Goal: Task Accomplishment & Management: Manage account settings

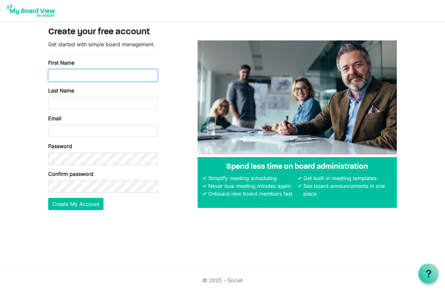
click at [61, 76] on input "First Name" at bounding box center [103, 75] width 110 height 12
type input "Dan"
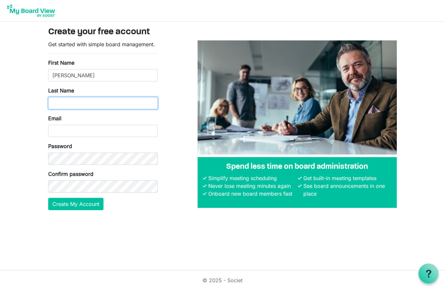
click at [63, 101] on input "Last Name" at bounding box center [103, 103] width 110 height 12
type input "Kern"
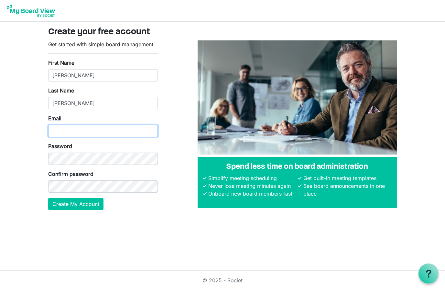
click at [58, 125] on input "Email" at bounding box center [103, 131] width 110 height 12
type input "dankern@gmail.com"
click at [78, 203] on button "Create My Account" at bounding box center [75, 204] width 55 height 12
click at [73, 205] on button "Create My Account" at bounding box center [75, 204] width 55 height 12
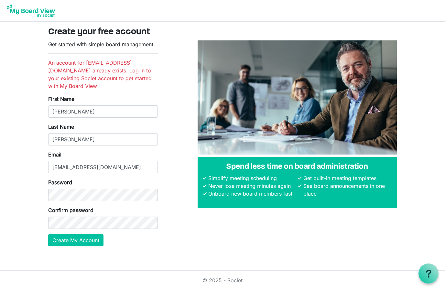
click at [35, 10] on img at bounding box center [31, 11] width 52 height 16
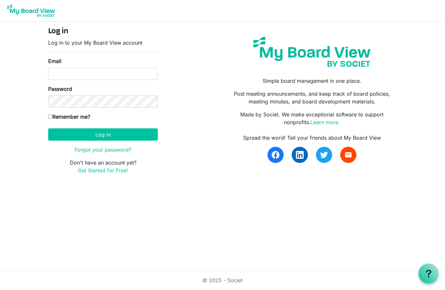
click at [64, 134] on button "Log in" at bounding box center [103, 134] width 110 height 12
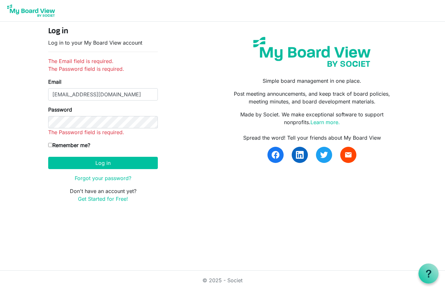
type input "[EMAIL_ADDRESS][DOMAIN_NAME]"
click at [103, 157] on button "Log in" at bounding box center [103, 163] width 110 height 12
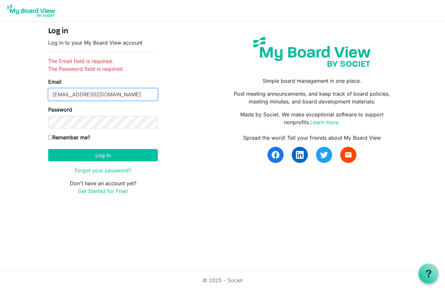
click at [65, 152] on button "Log in" at bounding box center [103, 155] width 110 height 12
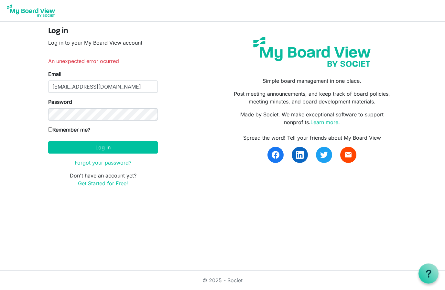
click at [86, 164] on link "Forgot your password?" at bounding box center [103, 162] width 57 height 6
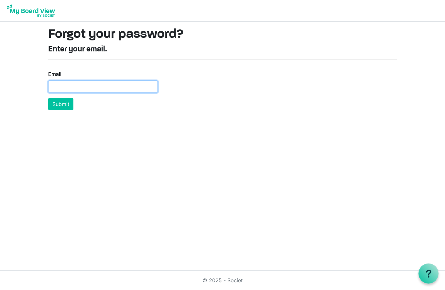
click at [61, 85] on input "Email" at bounding box center [103, 87] width 110 height 12
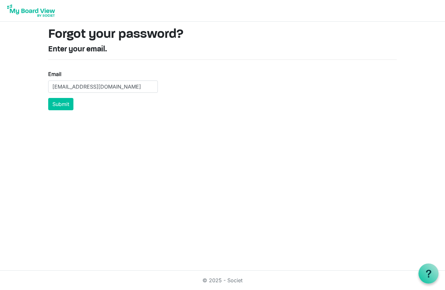
type input "[EMAIL_ADDRESS][DOMAIN_NAME]"
click at [60, 103] on button "Submit" at bounding box center [60, 104] width 25 height 12
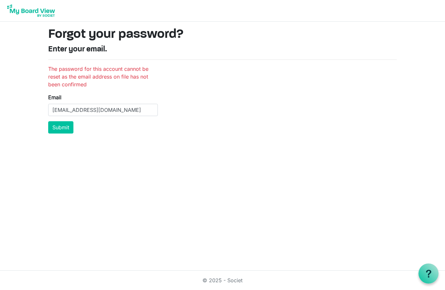
click at [32, 11] on img at bounding box center [31, 11] width 52 height 16
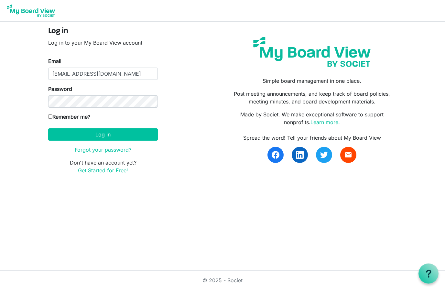
type input "[EMAIL_ADDRESS][DOMAIN_NAME]"
click at [71, 137] on button "Log in" at bounding box center [103, 134] width 110 height 12
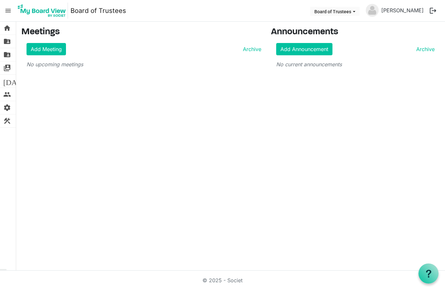
click at [7, 31] on span "home" at bounding box center [7, 28] width 8 height 13
click at [5, 45] on span "folder_shared" at bounding box center [7, 41] width 8 height 13
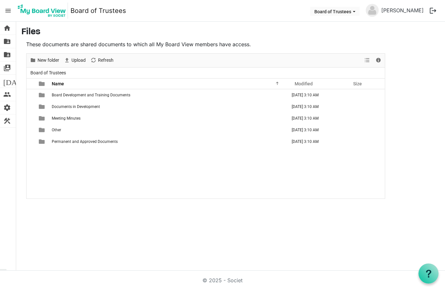
click at [84, 95] on span "Board Development and Training Documents" at bounding box center [91, 95] width 79 height 5
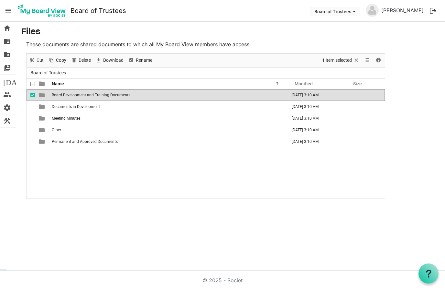
click at [5, 12] on span "menu" at bounding box center [8, 11] width 12 height 12
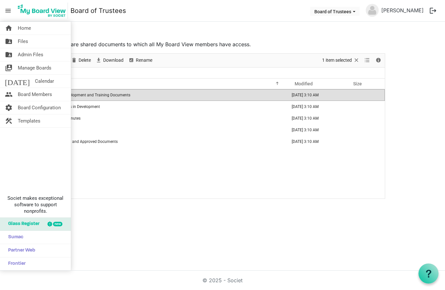
click at [42, 109] on span "Board Configuration" at bounding box center [39, 107] width 43 height 13
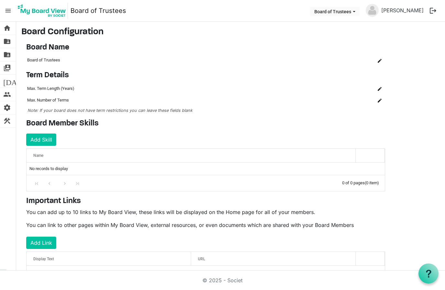
click at [378, 88] on span "is Command column column header" at bounding box center [380, 89] width 4 height 4
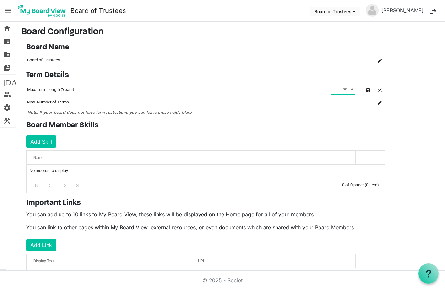
click at [354, 89] on span "Increment value" at bounding box center [352, 89] width 6 height 8
click at [337, 90] on input at bounding box center [336, 89] width 11 height 11
type input "3"
click at [376, 102] on button "is Command column column header" at bounding box center [379, 102] width 9 height 9
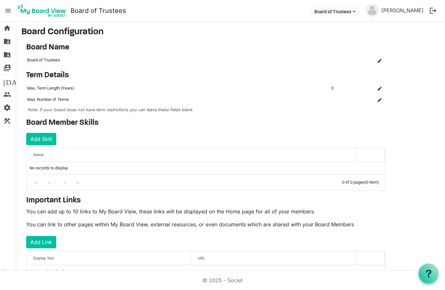
click at [340, 101] on td "column header Name" at bounding box center [343, 100] width 26 height 12
click at [375, 102] on button "is Command column column header" at bounding box center [379, 99] width 9 height 9
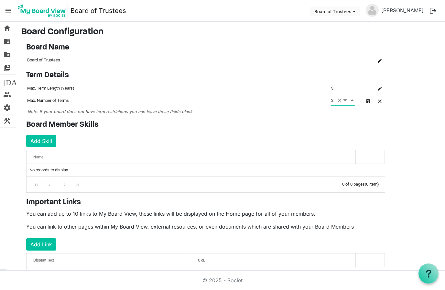
type input "2"
click at [406, 146] on main "Board Configuration Board Name OK OK Cancel Name board-name-grid_header_table B…" at bounding box center [230, 159] width 429 height 274
click at [364, 101] on button "button" at bounding box center [368, 100] width 9 height 9
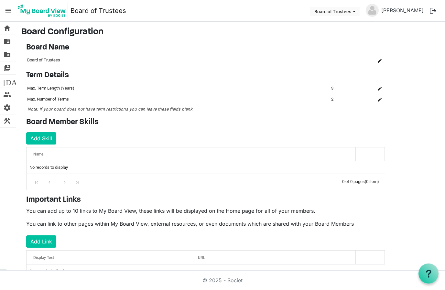
click at [38, 133] on button "Add Skill" at bounding box center [41, 138] width 30 height 12
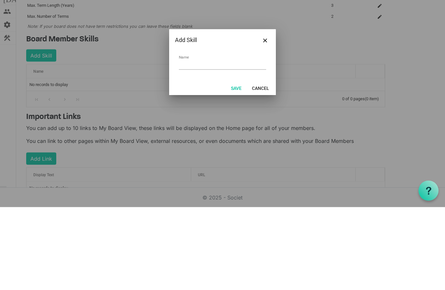
click at [265, 121] on span "Close" at bounding box center [265, 123] width 4 height 4
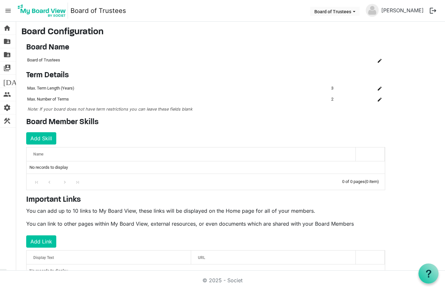
click at [7, 33] on span "home" at bounding box center [7, 28] width 8 height 13
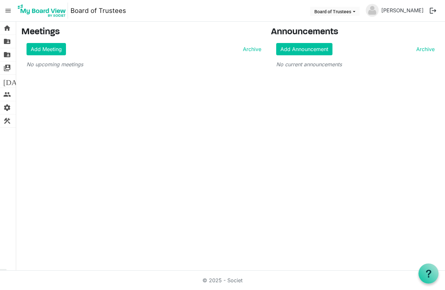
click at [10, 44] on span "folder_shared" at bounding box center [7, 41] width 8 height 13
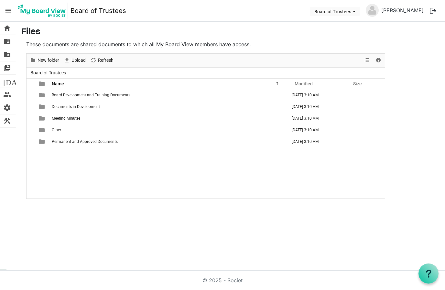
click at [9, 56] on span "folder_shared" at bounding box center [7, 54] width 8 height 13
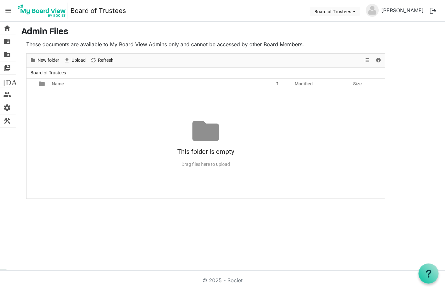
click at [9, 68] on span "switch_account" at bounding box center [7, 67] width 8 height 13
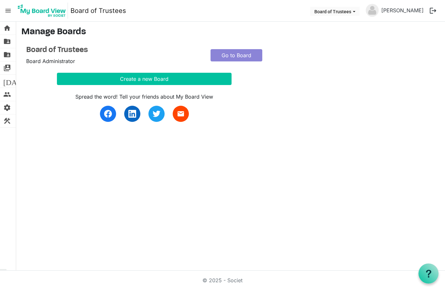
click at [7, 82] on span "[DATE]" at bounding box center [15, 81] width 25 height 13
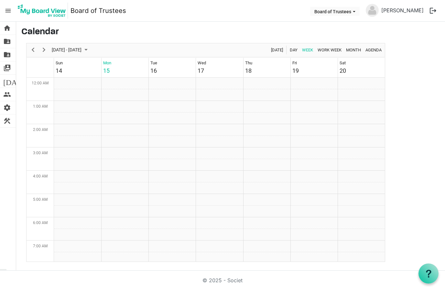
scroll to position [210, 0]
click at [4, 92] on span "people" at bounding box center [7, 94] width 8 height 13
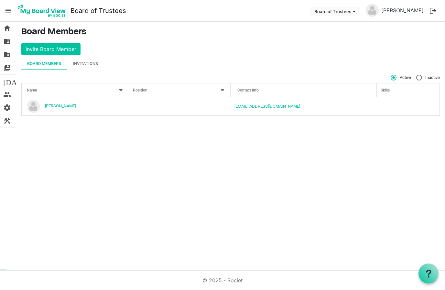
click at [3, 107] on span "settings" at bounding box center [7, 107] width 8 height 13
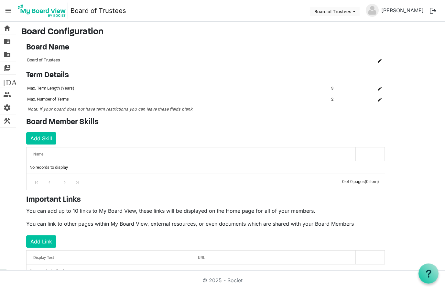
click at [6, 123] on span "construction" at bounding box center [7, 120] width 8 height 13
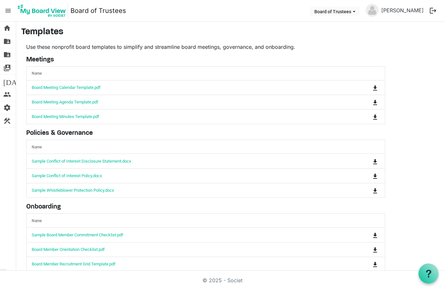
click at [51, 117] on link "Board Meeting Minutes Template.pdf" at bounding box center [66, 116] width 68 height 5
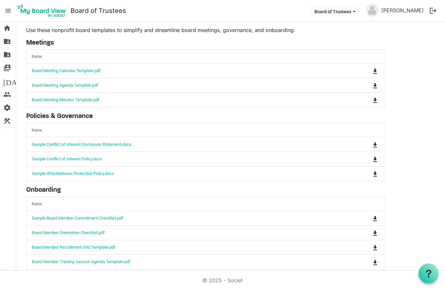
scroll to position [16, 0]
click at [62, 260] on link "Board Member Training Session Agenda Template.pdf" at bounding box center [81, 262] width 99 height 5
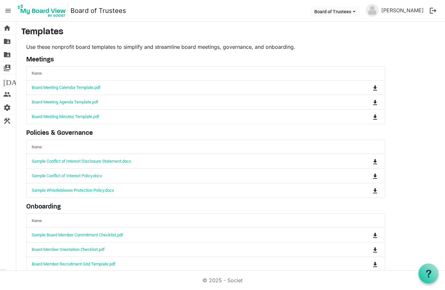
click at [5, 28] on span "home" at bounding box center [7, 28] width 8 height 13
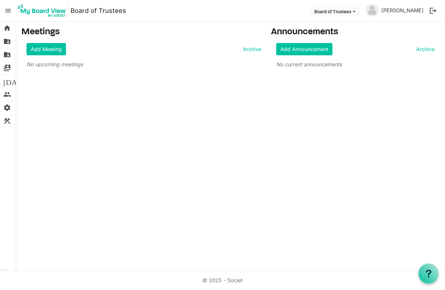
click at [360, 11] on button "Board of Trustees" at bounding box center [334, 11] width 49 height 9
click at [356, 98] on div "home Home folder_shared Files folder_shared Admin Files switch_account Manage B…" at bounding box center [222, 146] width 445 height 249
click at [8, 42] on span "folder_shared" at bounding box center [7, 41] width 8 height 13
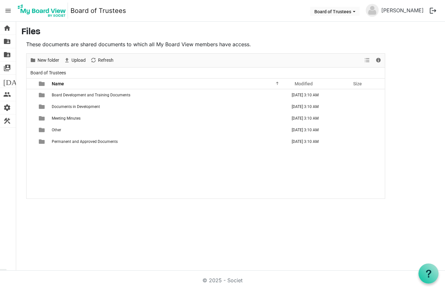
click at [7, 69] on span "switch_account" at bounding box center [7, 67] width 8 height 13
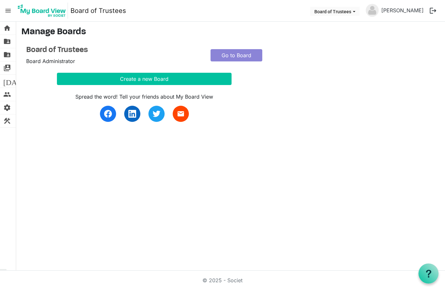
click at [8, 81] on span "[DATE]" at bounding box center [15, 81] width 25 height 13
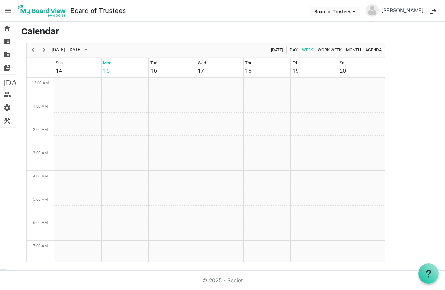
scroll to position [210, 0]
click at [6, 67] on span "switch_account" at bounding box center [7, 67] width 8 height 13
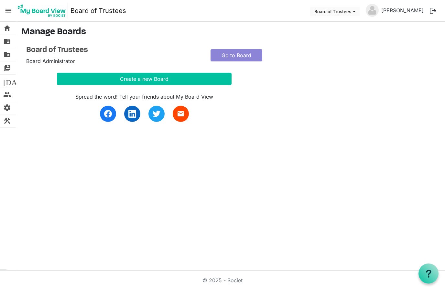
click at [75, 79] on button "Create a new Board" at bounding box center [144, 79] width 175 height 12
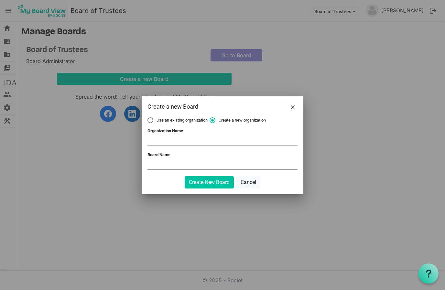
click at [151, 119] on label "Use an existing organization" at bounding box center [177, 120] width 60 height 6
click at [148, 118] on input "Use an existing organization" at bounding box center [147, 117] width 0 height 0
radio input "true"
click at [289, 142] on span at bounding box center [222, 141] width 150 height 10
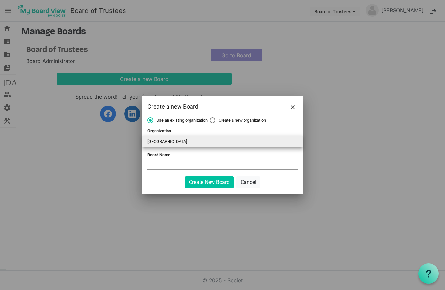
click at [154, 145] on li "Westland School" at bounding box center [222, 142] width 160 height 12
type input "Westland School"
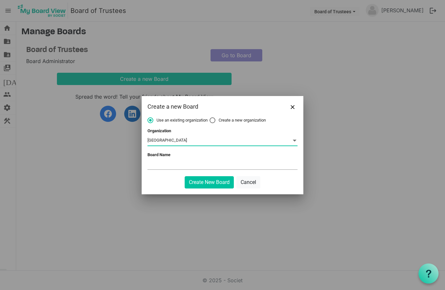
click at [154, 169] on input "Board Name" at bounding box center [222, 165] width 150 height 10
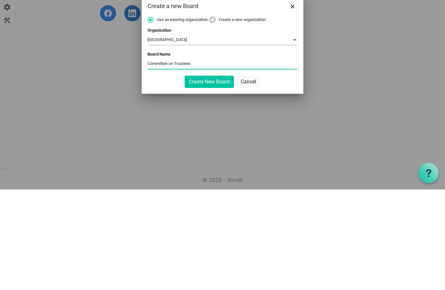
scroll to position [25, 0]
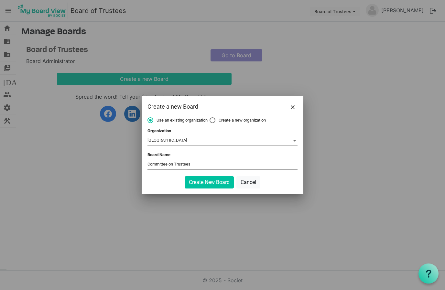
type input "Committee on Trustees"
click at [197, 183] on button "Create New Board" at bounding box center [209, 182] width 49 height 12
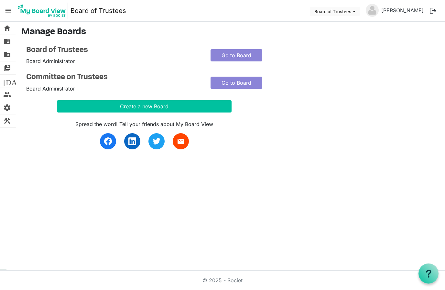
click at [252, 77] on link "Go to Board" at bounding box center [237, 83] width 52 height 12
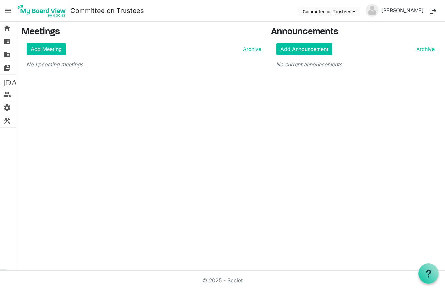
click at [41, 49] on link "Add Meeting" at bounding box center [46, 49] width 39 height 12
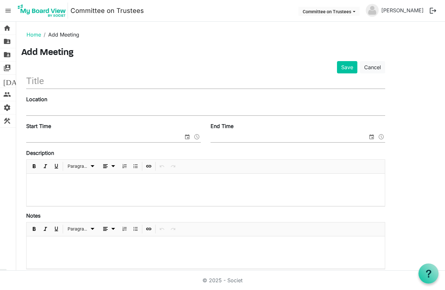
click at [8, 29] on span "home" at bounding box center [7, 28] width 8 height 13
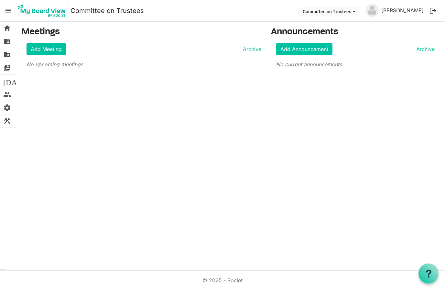
click at [8, 14] on span "menu" at bounding box center [8, 11] width 12 height 12
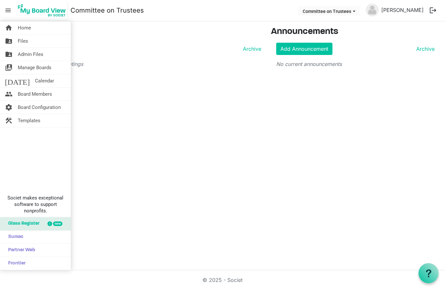
click at [29, 231] on span "Glass Register" at bounding box center [22, 224] width 35 height 13
click at [34, 109] on span "Board Configuration" at bounding box center [39, 107] width 43 height 13
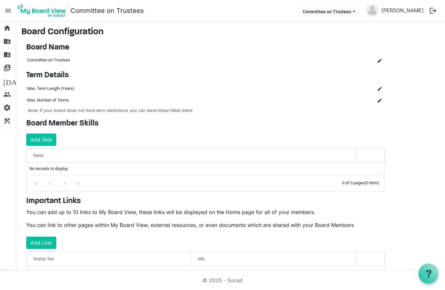
click at [7, 69] on span "switch_account" at bounding box center [7, 67] width 8 height 13
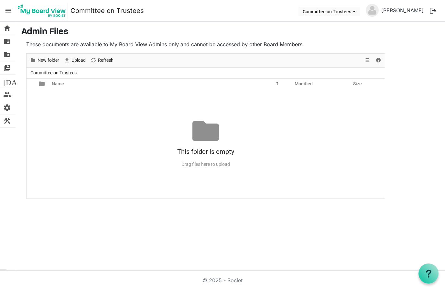
click at [6, 45] on span "folder_shared" at bounding box center [7, 41] width 8 height 13
